Goal: Task Accomplishment & Management: Use online tool/utility

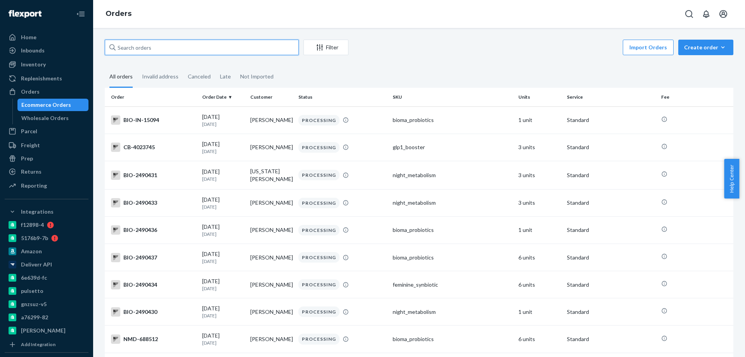
click at [155, 51] on input "text" at bounding box center [202, 48] width 194 height 16
paste input "3894239"
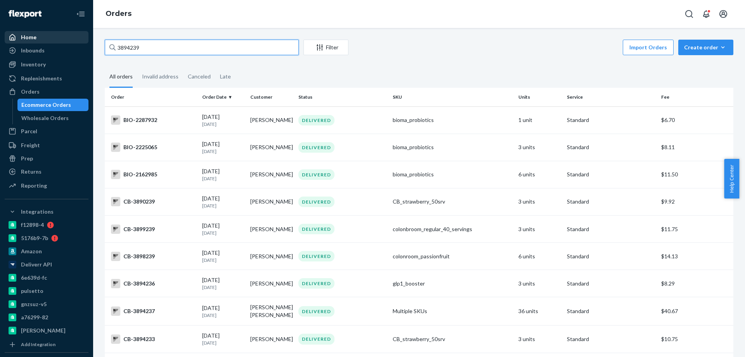
drag, startPoint x: 172, startPoint y: 45, endPoint x: 56, endPoint y: 39, distance: 115.5
click at [57, 36] on div "Home Inbounds Shipping Plans Problems Inventory Products Branded Packaging Repl…" at bounding box center [372, 178] width 745 height 357
paste input "40"
drag, startPoint x: 147, startPoint y: 47, endPoint x: 27, endPoint y: 39, distance: 120.2
click at [70, 45] on div "Home Inbounds Shipping Plans Problems Inventory Products Branded Packaging Repl…" at bounding box center [372, 178] width 745 height 357
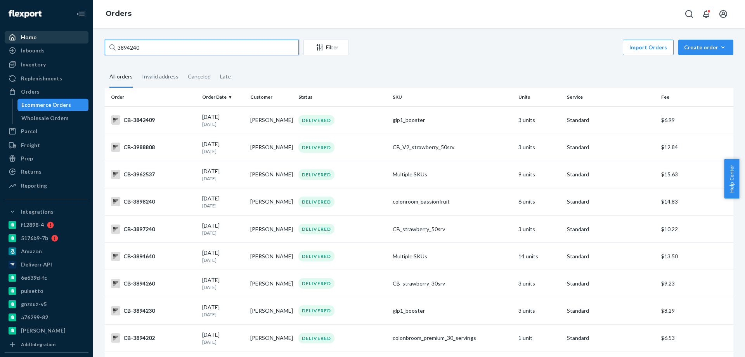
paste input "[PERSON_NAME] [PERSON_NAME]"
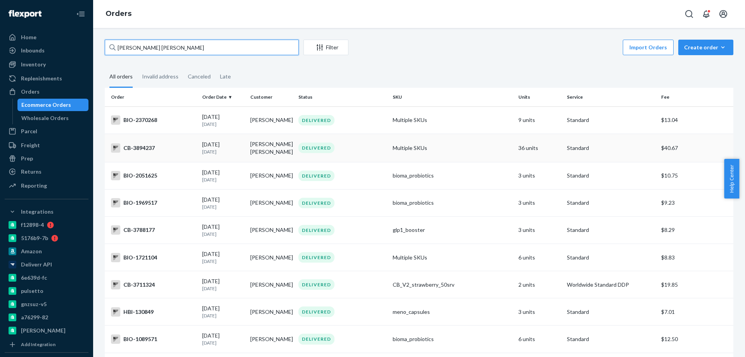
type input "[PERSON_NAME] [PERSON_NAME]"
click at [282, 150] on td "[PERSON_NAME] [PERSON_NAME]" at bounding box center [271, 148] width 48 height 28
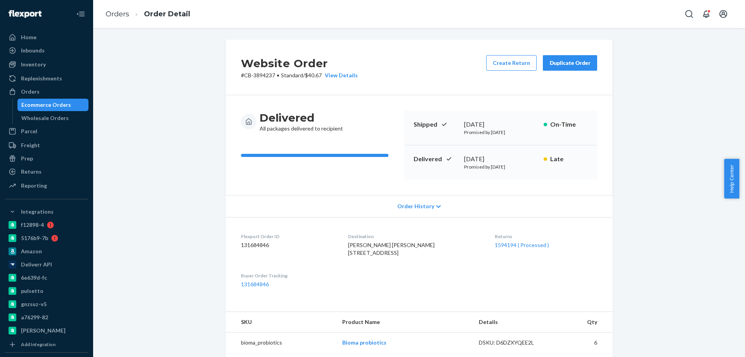
click at [266, 78] on p "# CB-3894237 • Standard / $40.67 View Details" at bounding box center [299, 75] width 117 height 8
copy p "3894237"
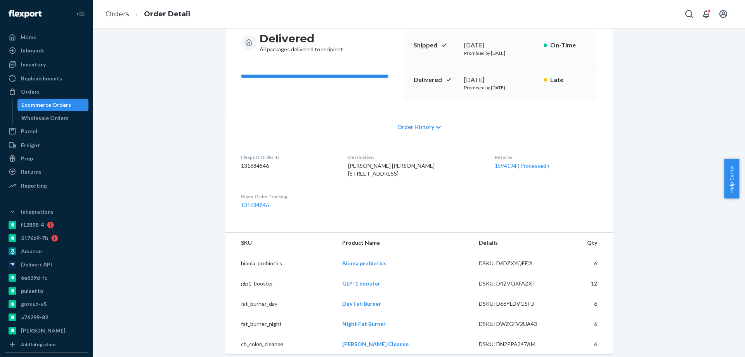
scroll to position [155, 0]
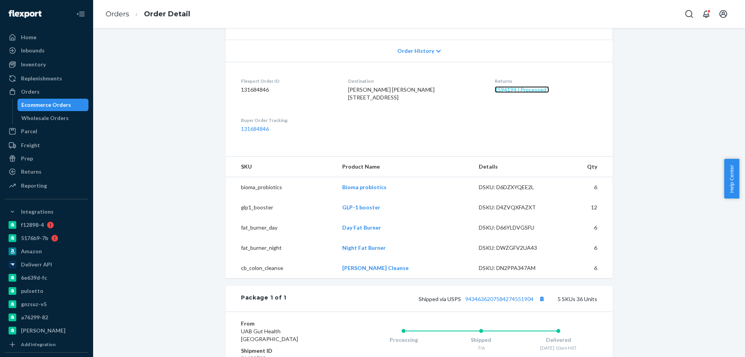
click at [500, 90] on link "1594194 ( Processed )" at bounding box center [522, 89] width 54 height 7
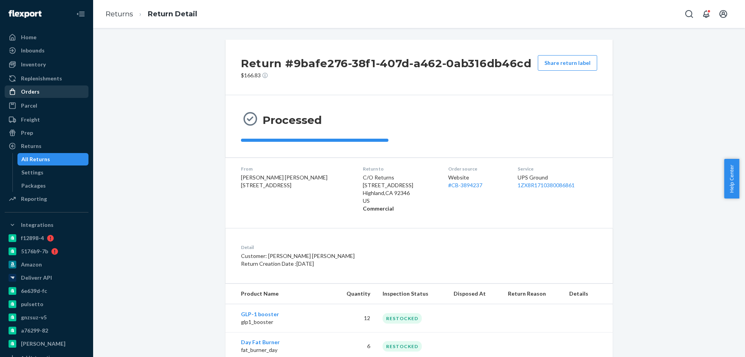
click at [47, 95] on div "Orders" at bounding box center [46, 91] width 82 height 11
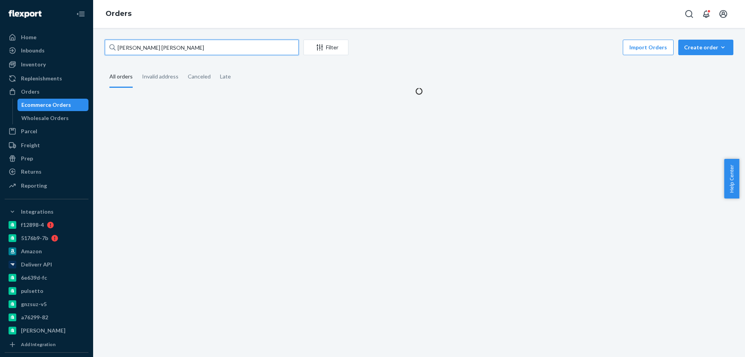
click at [162, 47] on input "[PERSON_NAME] [PERSON_NAME]" at bounding box center [202, 48] width 194 height 16
paste input "4064581"
drag, startPoint x: 171, startPoint y: 47, endPoint x: 30, endPoint y: 38, distance: 140.8
click at [44, 40] on div "Home Inbounds Shipping Plans Problems Inventory Products Branded Packaging Repl…" at bounding box center [372, 178] width 745 height 357
paste input "text"
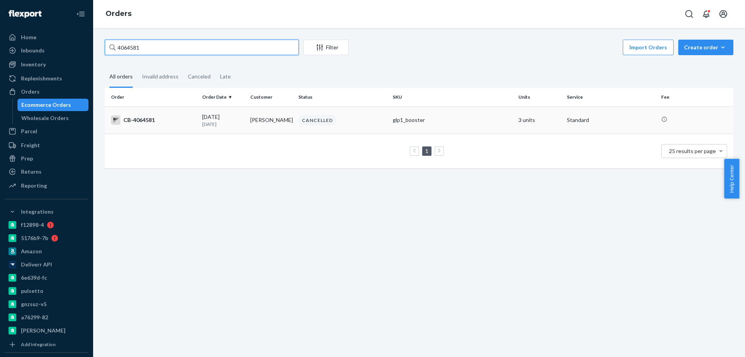
type input "4064581"
click at [272, 125] on td "[PERSON_NAME]" at bounding box center [271, 119] width 48 height 27
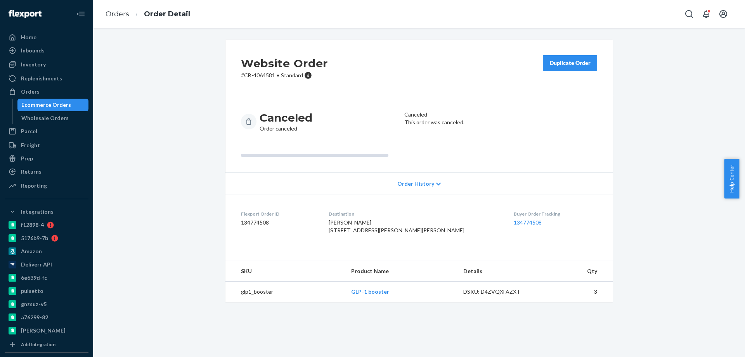
click at [560, 55] on button "Duplicate Order" at bounding box center [570, 63] width 54 height 16
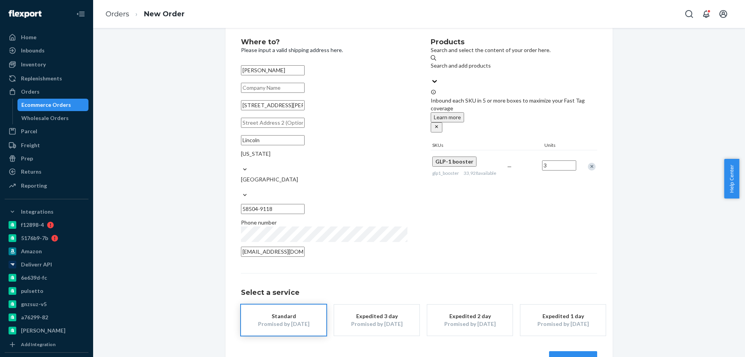
scroll to position [28, 0]
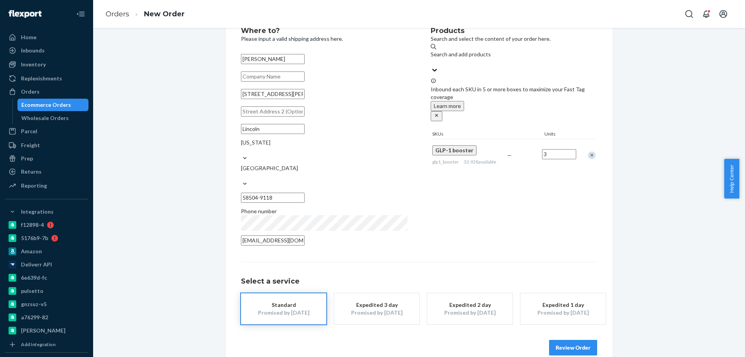
drag, startPoint x: 573, startPoint y: 338, endPoint x: 495, endPoint y: 207, distance: 152.6
click at [573, 340] on button "Review Order" at bounding box center [573, 348] width 48 height 16
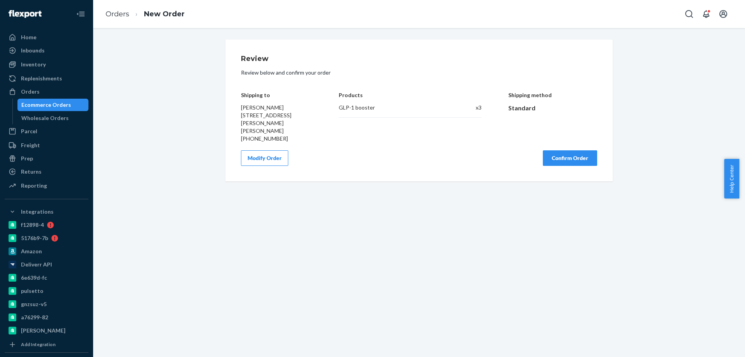
scroll to position [0, 0]
click at [555, 150] on button "Confirm Order" at bounding box center [570, 158] width 54 height 16
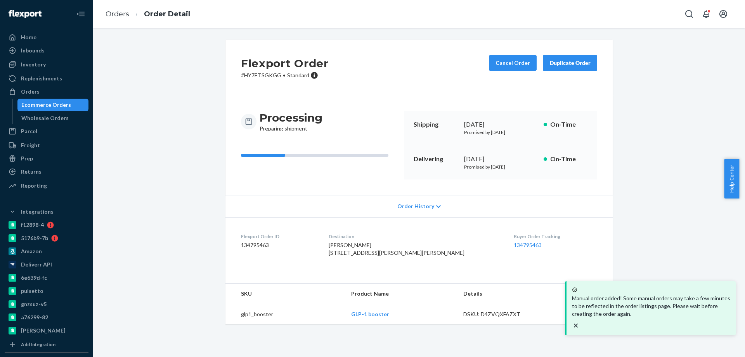
click at [262, 73] on p "# HY7ETSGKGG • Standard" at bounding box center [285, 75] width 88 height 8
copy p "HY7ETSGKGG"
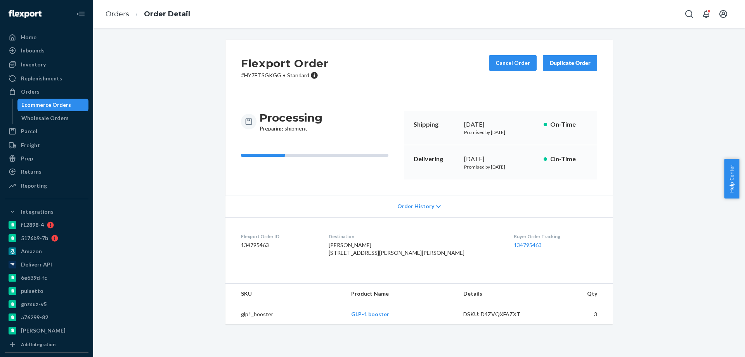
click at [181, 118] on div "Flexport Order # HY7ETSGKGG • Standard Cancel Order Duplicate Order Processing …" at bounding box center [419, 187] width 640 height 294
